Goal: Information Seeking & Learning: Find specific fact

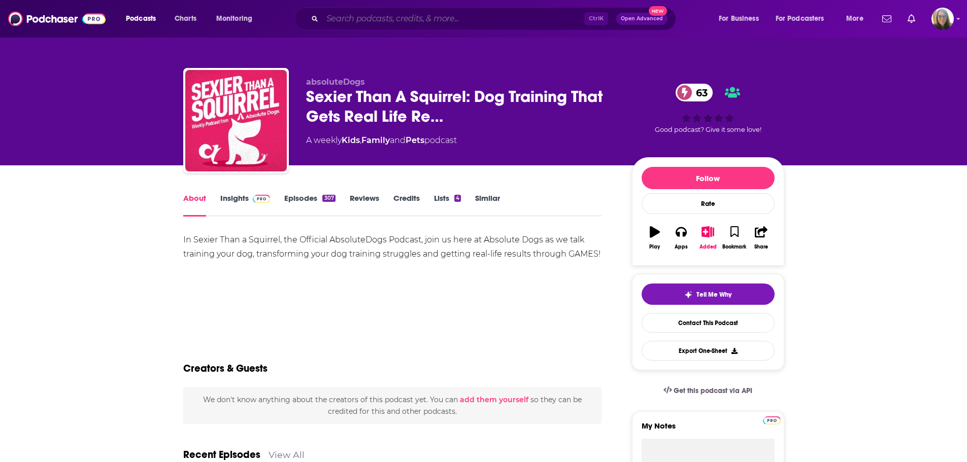
click at [431, 19] on input "Search podcasts, credits, & more..." at bounding box center [453, 19] width 262 height 16
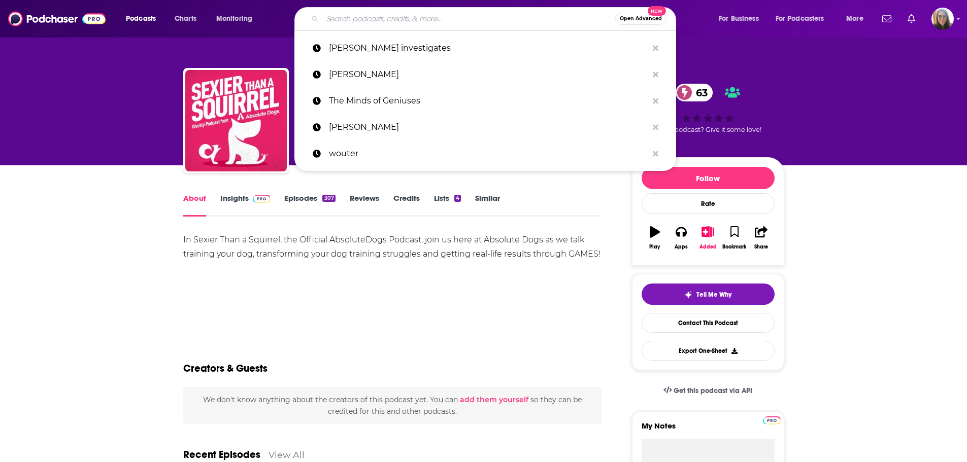
paste input "Women in the Middle: Loving Life after 50 Podcast."
type input "Women in the Middle: Loving Life after 50 Podcast."
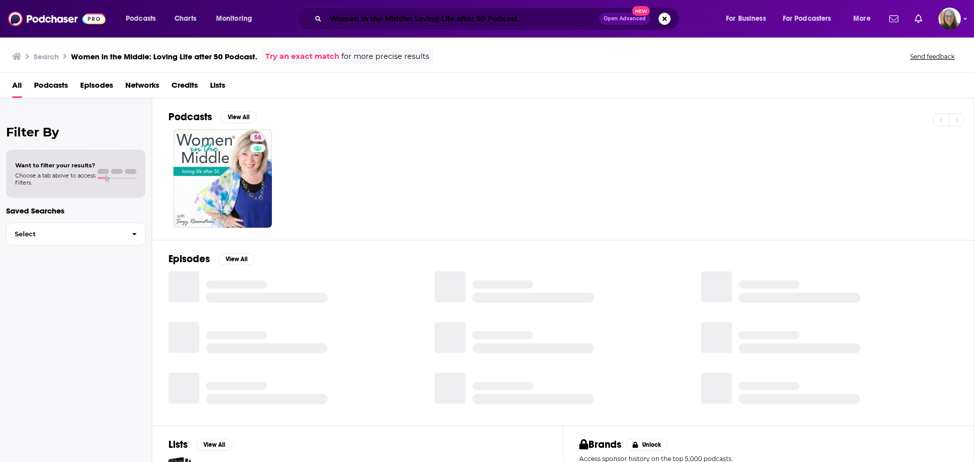
click at [548, 13] on input "Women in the Middle: Loving Life after 50 Podcast." at bounding box center [462, 19] width 273 height 16
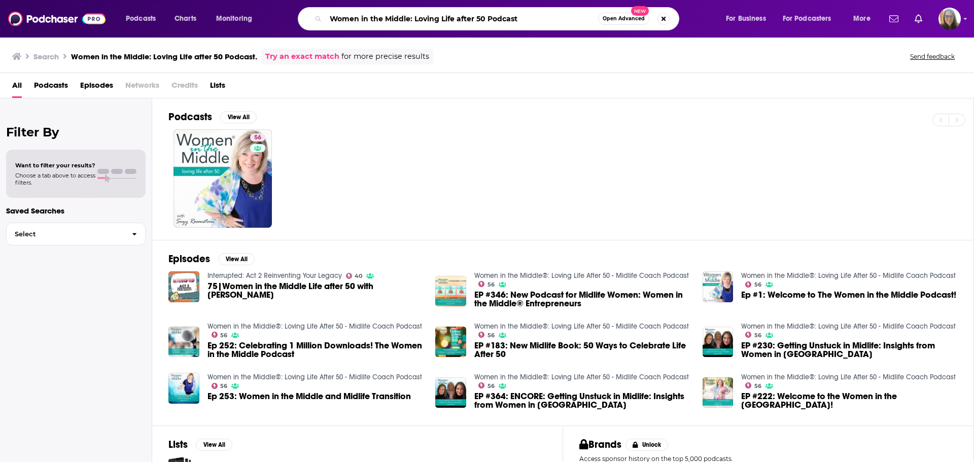
type input "Women in the Middle: Loving Life after 50 Podcast"
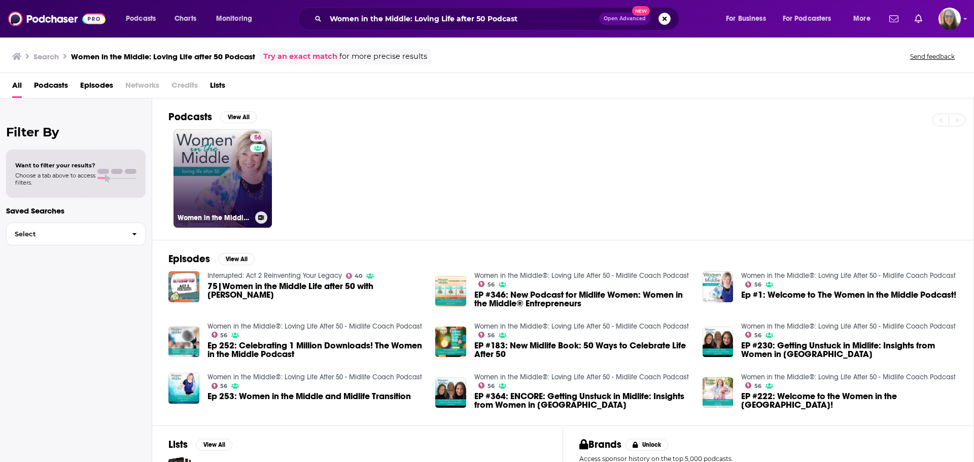
click at [244, 176] on link "56 Women in the Middle®: Loving Life After 50 - Midlife Coach Podcast" at bounding box center [223, 178] width 98 height 98
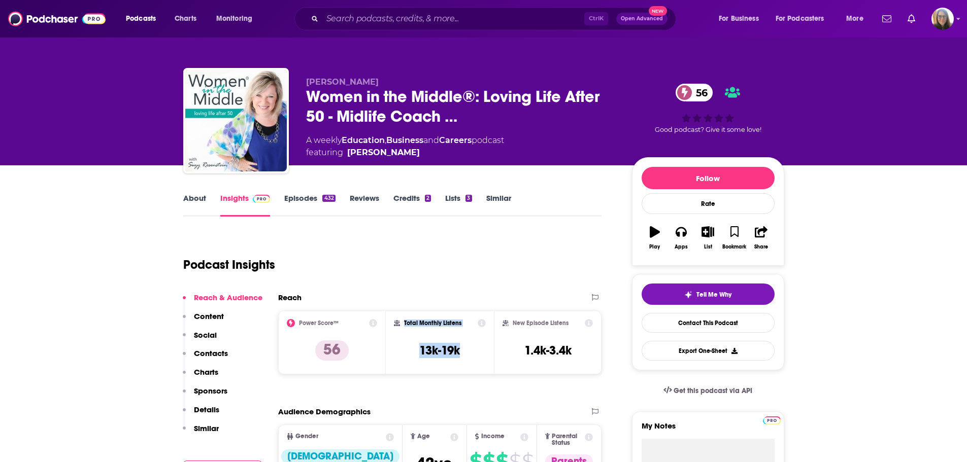
drag, startPoint x: 470, startPoint y: 353, endPoint x: 400, endPoint y: 324, distance: 75.9
click at [400, 324] on div "Total Monthly Listens 13k-19k" at bounding box center [440, 342] width 92 height 47
copy div "Total Monthly Listens 13k-19k"
